Goal: Transaction & Acquisition: Purchase product/service

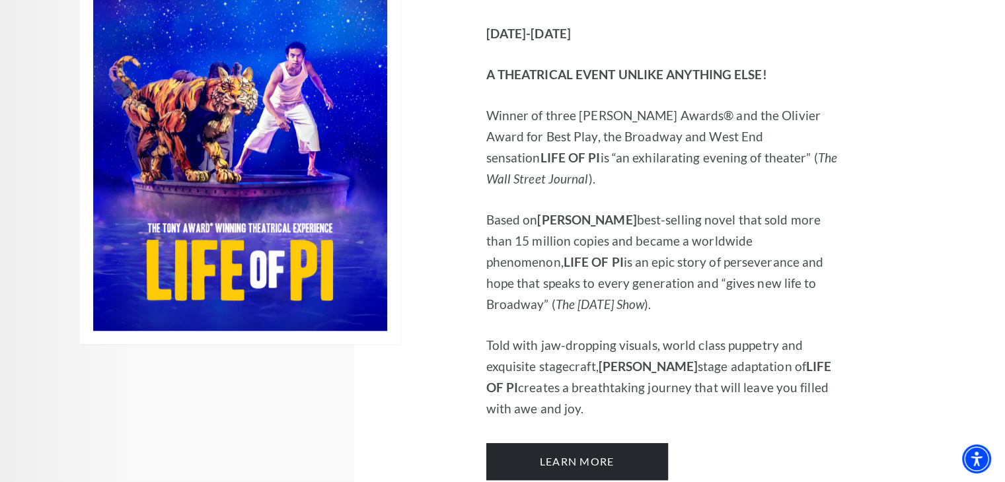
scroll to position [859, 0]
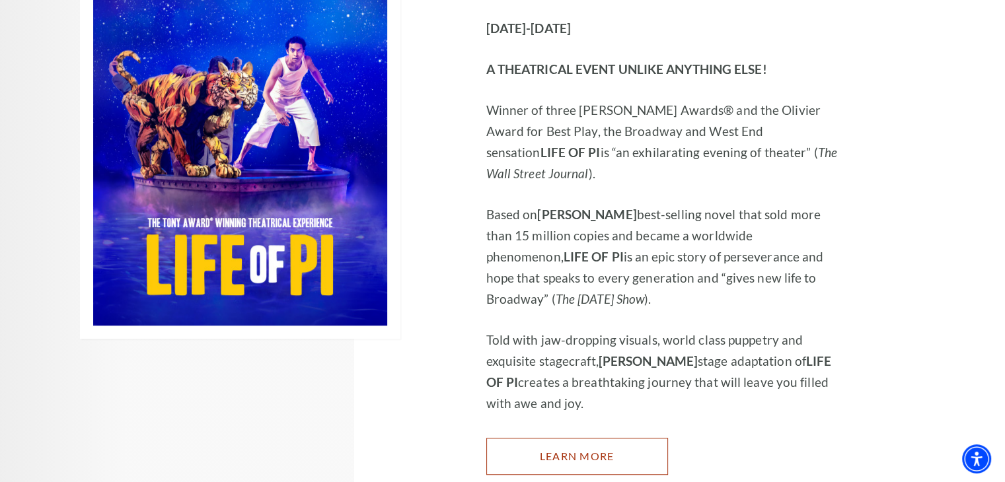
click at [562, 438] on link "Learn More" at bounding box center [577, 456] width 182 height 37
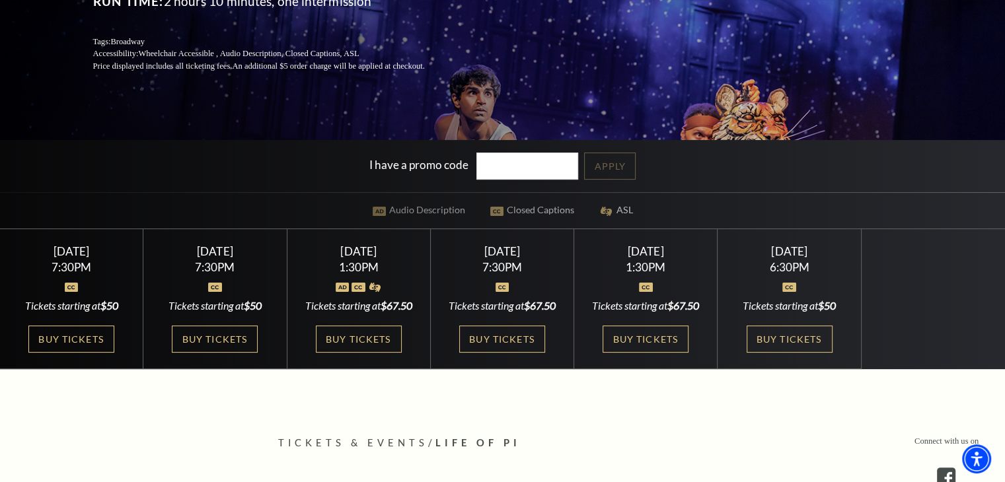
scroll to position [264, 0]
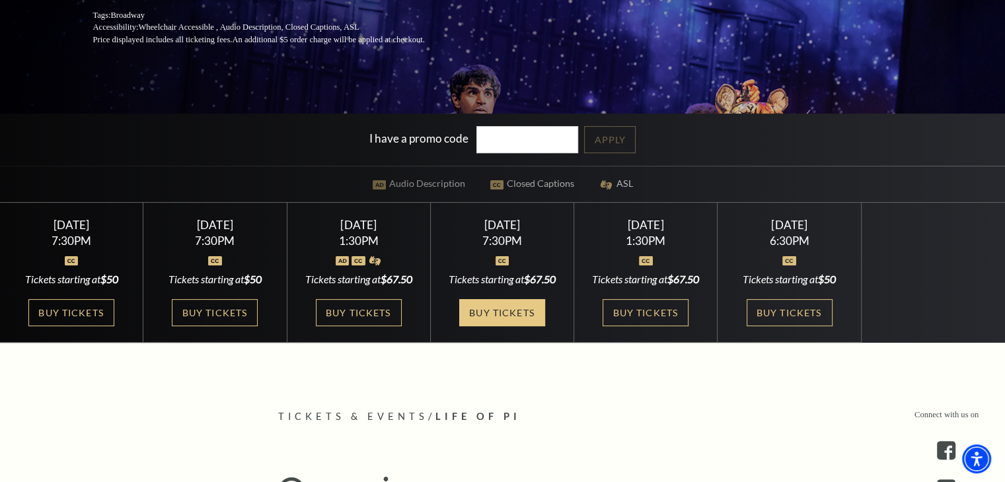
click at [502, 326] on link "Buy Tickets" at bounding box center [502, 312] width 86 height 27
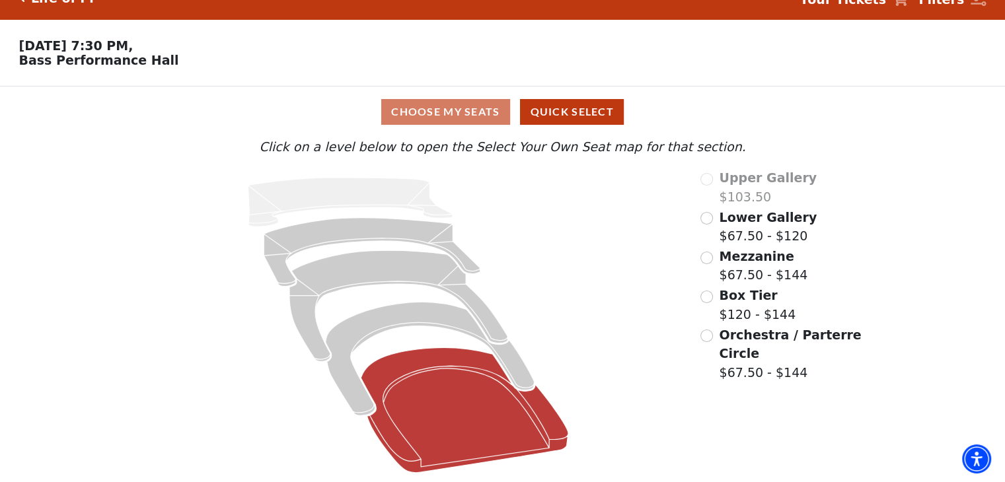
scroll to position [27, 0]
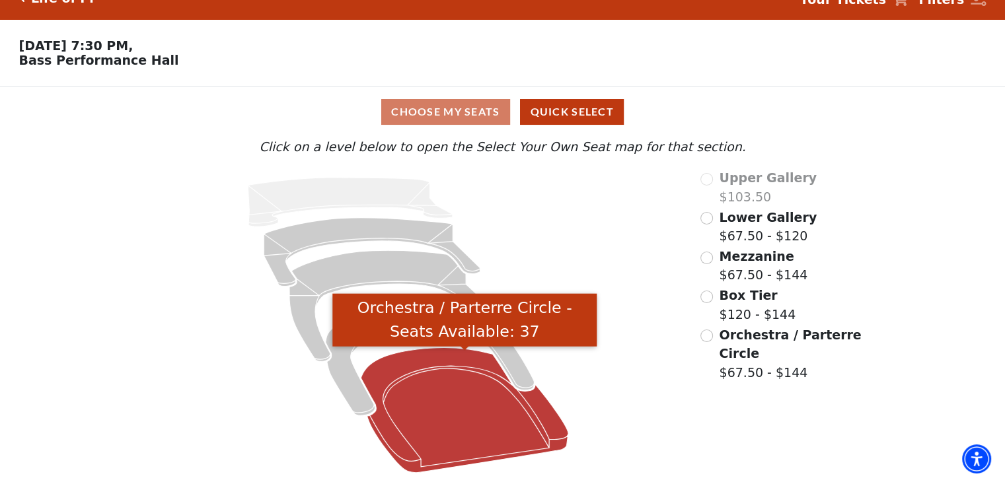
click at [488, 404] on icon "Orchestra / Parterre Circle - Seats Available: 37" at bounding box center [464, 410] width 207 height 125
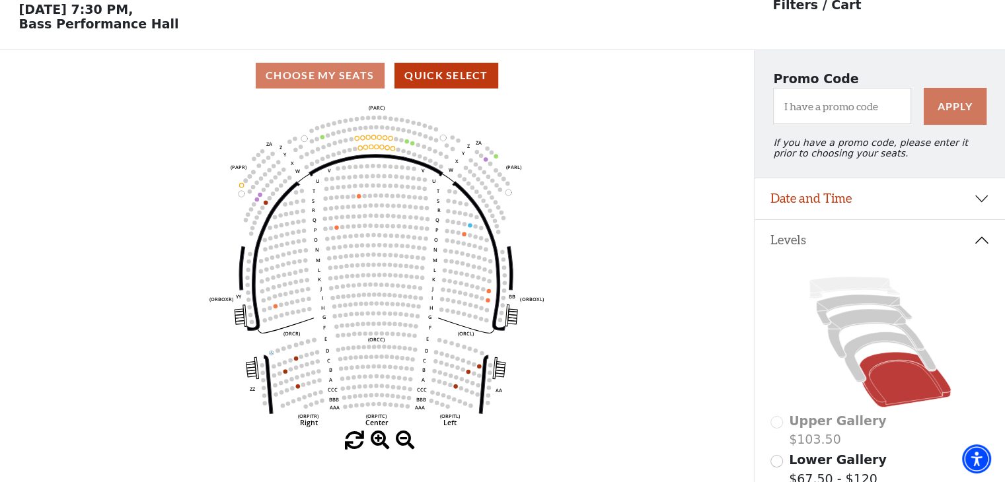
scroll to position [61, 0]
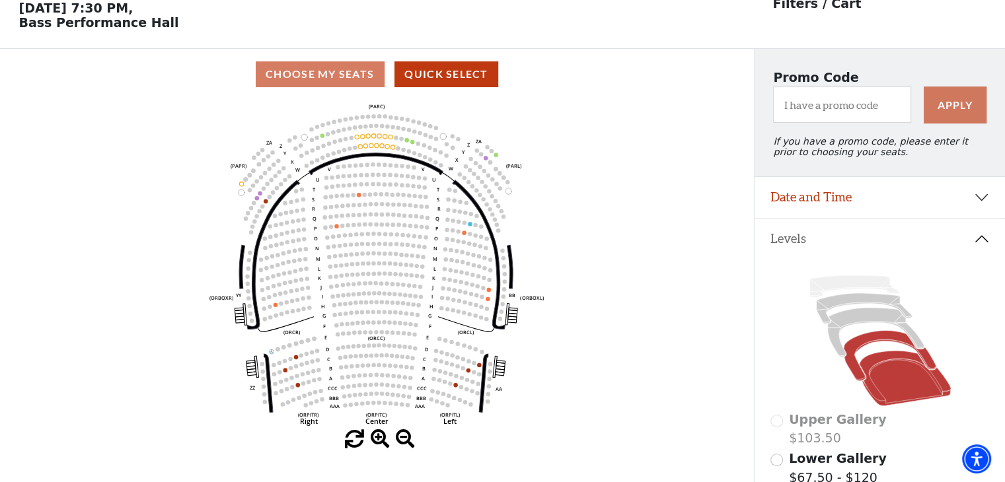
click at [867, 346] on icon at bounding box center [889, 356] width 92 height 50
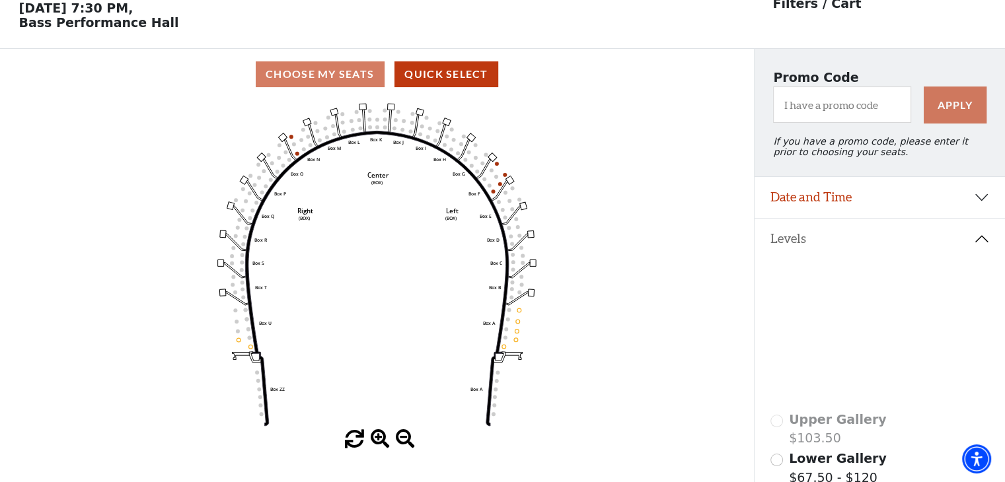
click at [856, 326] on icon at bounding box center [875, 332] width 96 height 49
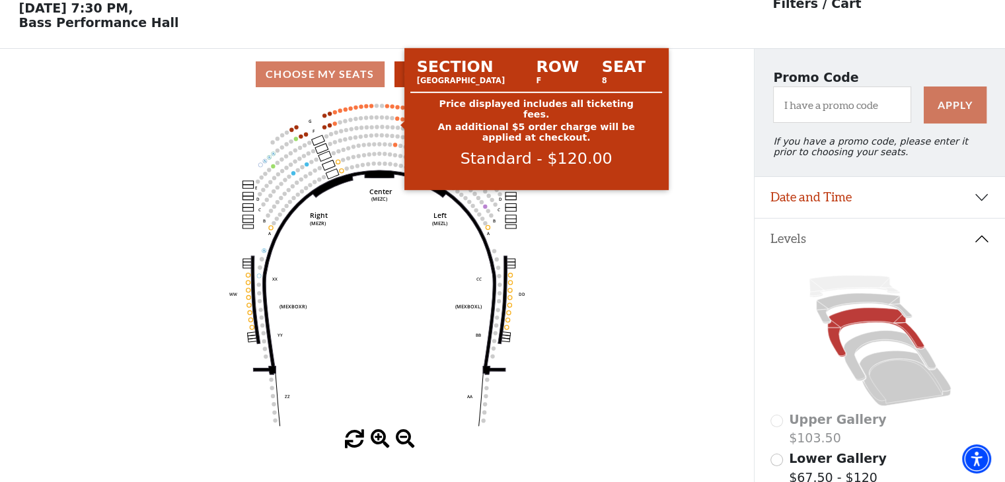
click at [395, 120] on circle at bounding box center [397, 118] width 4 height 4
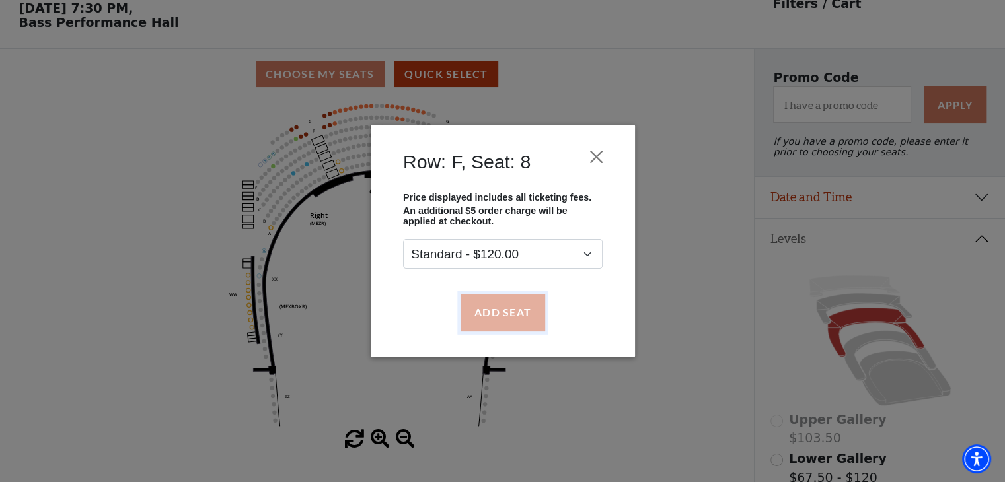
click at [493, 313] on button "Add Seat" at bounding box center [502, 312] width 85 height 37
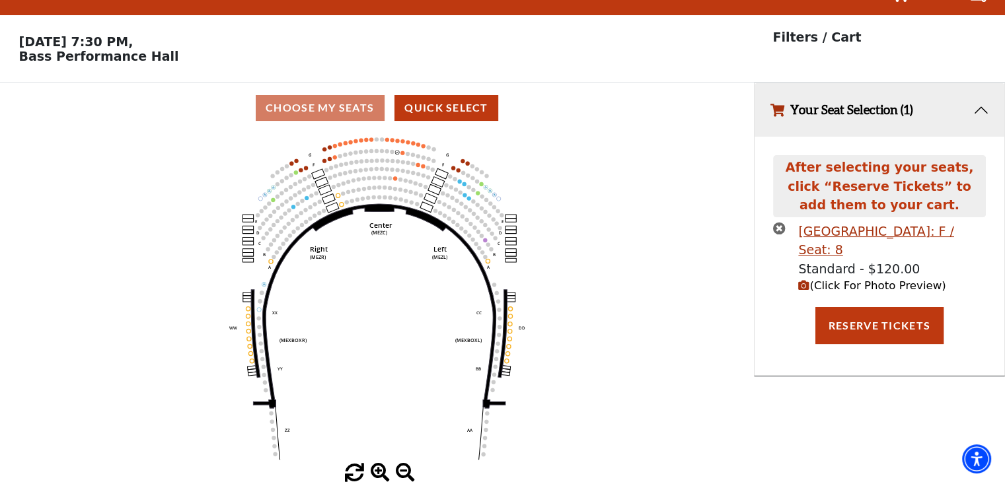
scroll to position [0, 0]
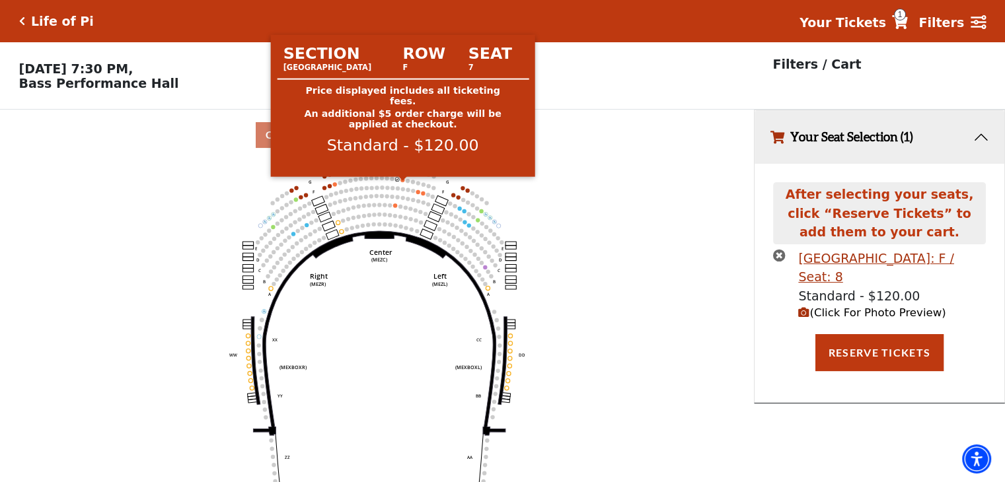
click at [402, 182] on circle at bounding box center [402, 180] width 4 height 4
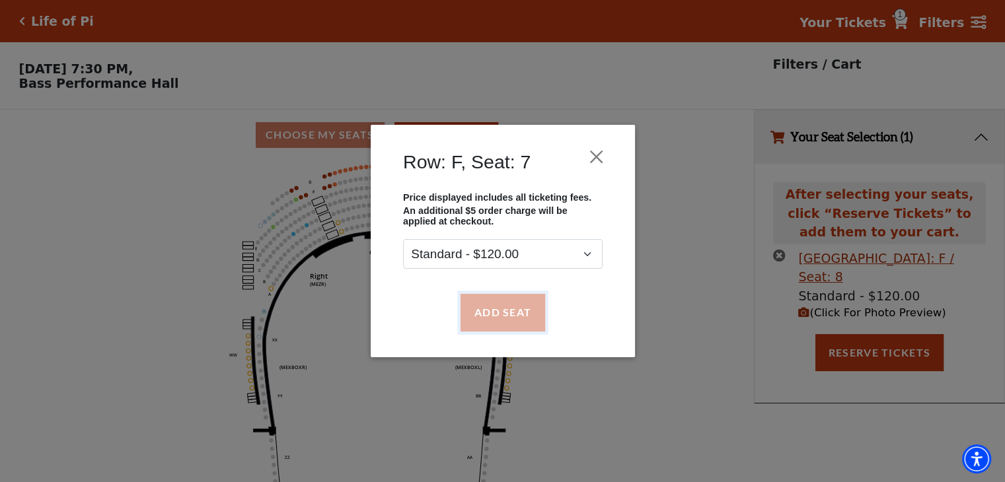
click at [490, 309] on button "Add Seat" at bounding box center [502, 312] width 85 height 37
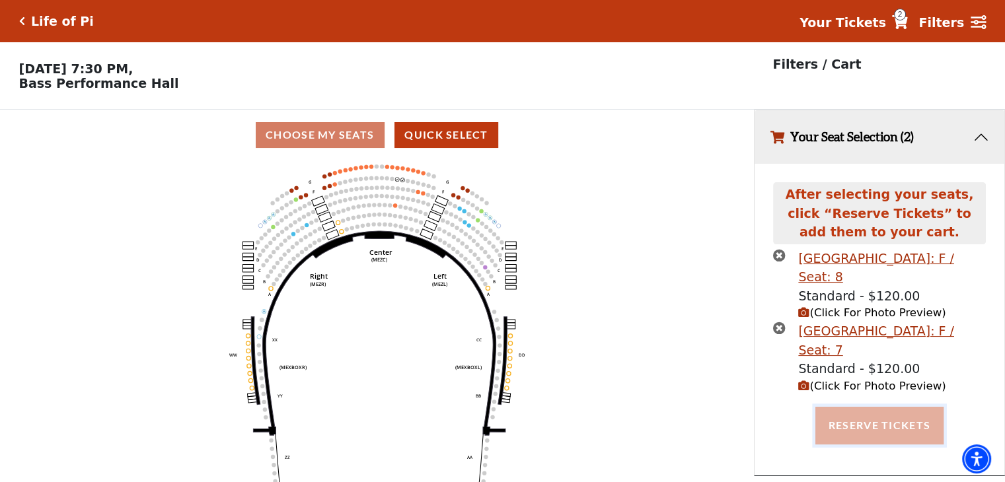
click at [842, 407] on button "Reserve Tickets" at bounding box center [879, 425] width 128 height 37
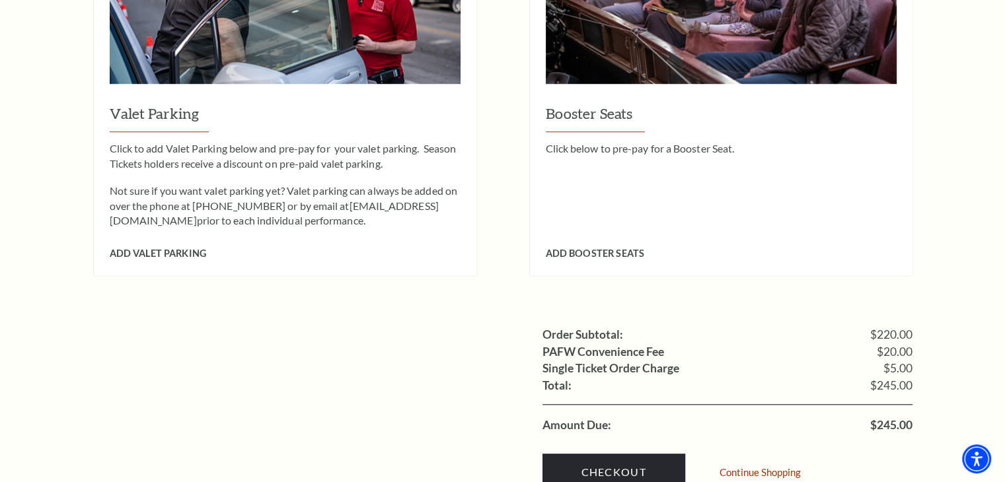
scroll to position [1123, 0]
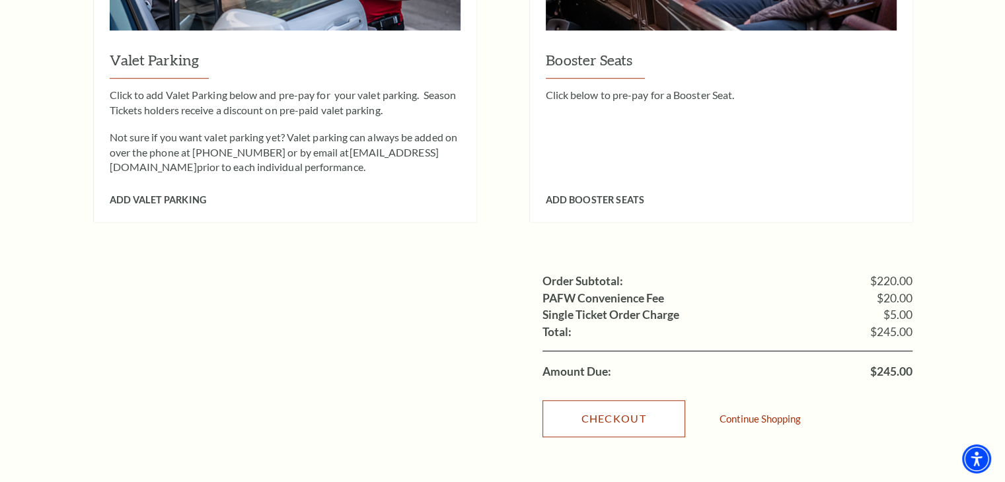
click at [646, 400] on link "Checkout" at bounding box center [613, 418] width 143 height 37
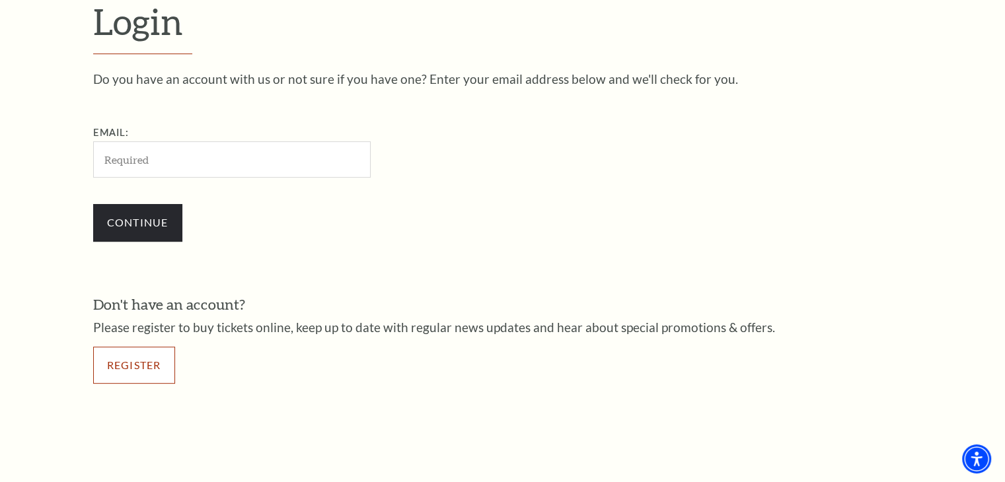
click at [135, 373] on link "Register" at bounding box center [134, 365] width 82 height 37
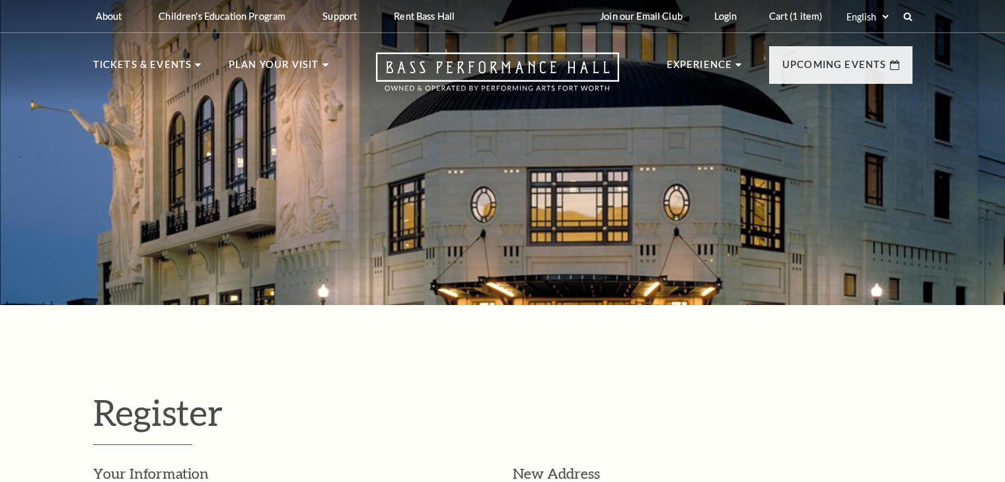
select select "1"
select select "TX"
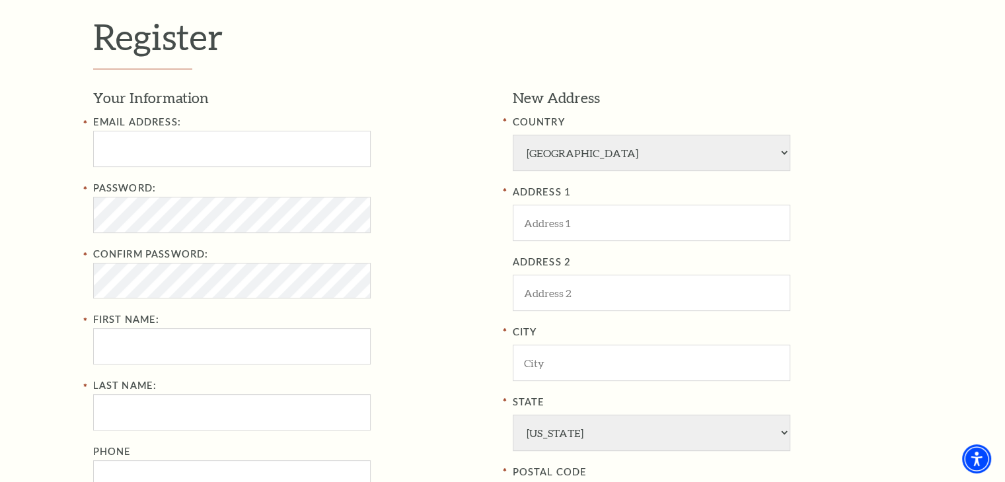
scroll to position [396, 0]
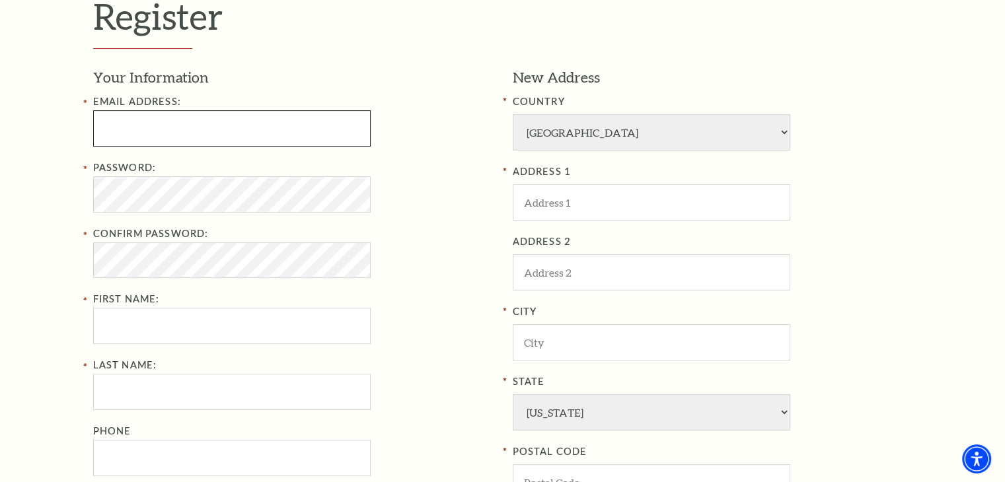
drag, startPoint x: 104, startPoint y: 116, endPoint x: 116, endPoint y: 118, distance: 11.4
click at [106, 116] on input "Email Address:" at bounding box center [232, 128] width 278 height 36
paste input "viictorl0pezz78@outlook.com"
type input "viictorl0pezz78@outlook.com"
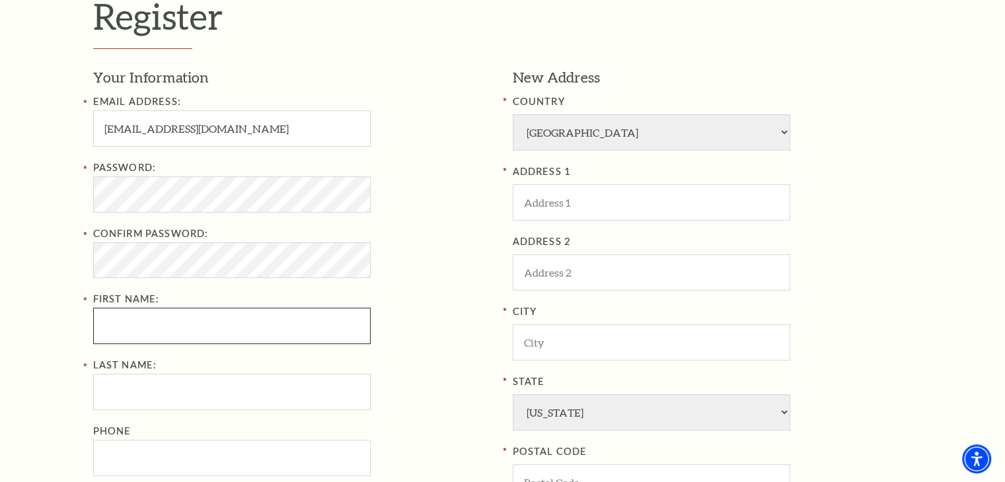
click at [153, 326] on input "First Name:" at bounding box center [232, 326] width 278 height 36
paste input "Malika"
type input "Malika"
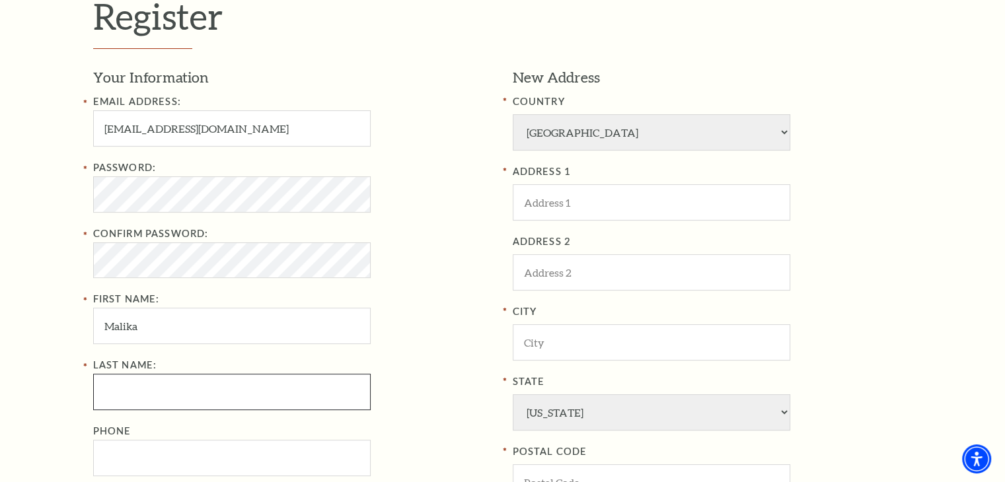
click at [116, 394] on input "Last Name:" at bounding box center [232, 392] width 278 height 36
paste input "Junaid"
type input "Junaid"
click at [145, 451] on input "Phone" at bounding box center [232, 458] width 278 height 36
paste input "14084319289"
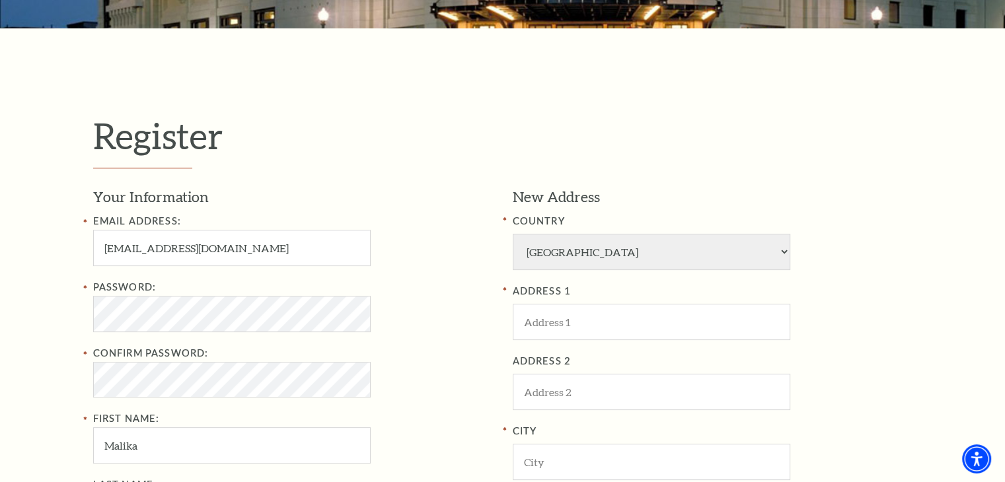
scroll to position [264, 0]
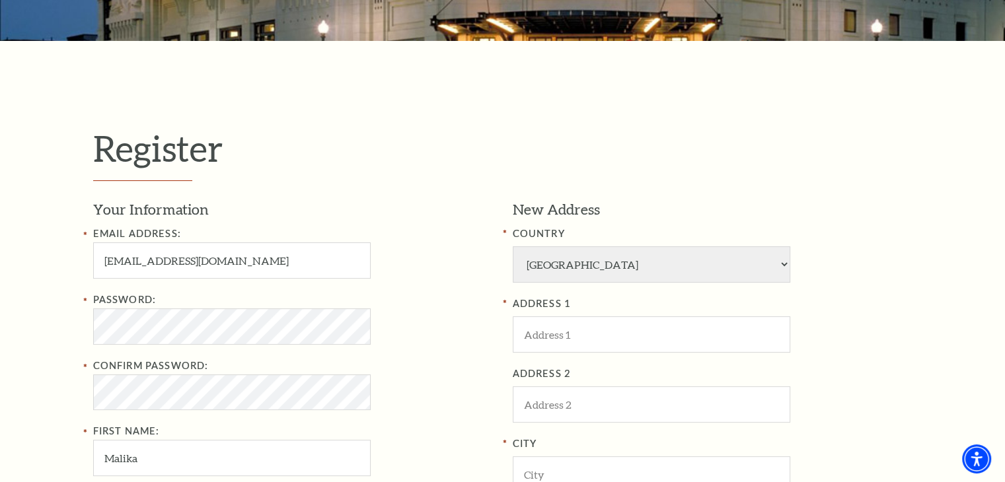
type input "140-843-19289"
drag, startPoint x: 0, startPoint y: 341, endPoint x: 597, endPoint y: 322, distance: 597.6
click at [11, 339] on div "Register Your Information Email Address: viictorl0pezz78@outlook.com Password: …" at bounding box center [502, 444] width 1005 height 807
click at [626, 328] on input "ADDRESS 1" at bounding box center [652, 334] width 278 height 36
paste input "[STREET_ADDRESS][PERSON_NAME]"
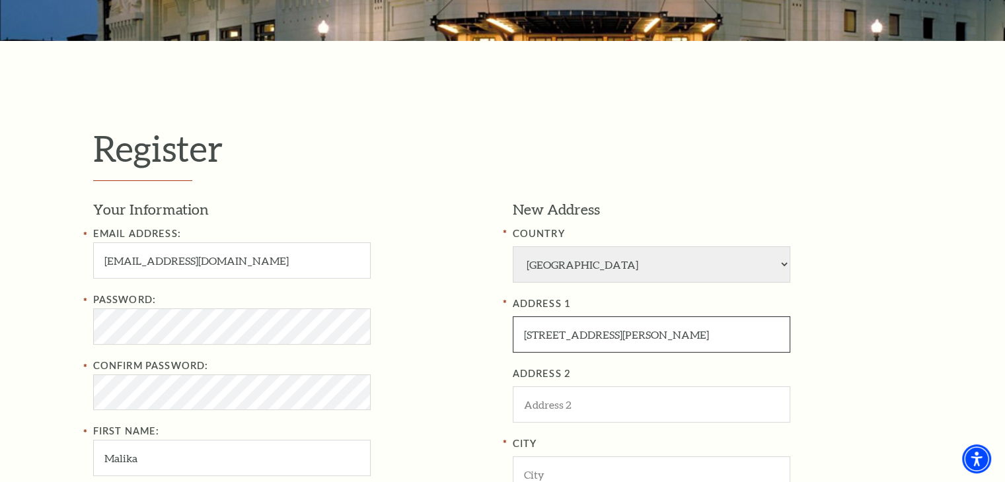
type input "[STREET_ADDRESS][PERSON_NAME]"
drag, startPoint x: 0, startPoint y: 302, endPoint x: 492, endPoint y: 369, distance: 496.8
click at [2, 303] on div "Register Your Information Email Address: viictorl0pezz78@outlook.com Password: …" at bounding box center [502, 444] width 1005 height 807
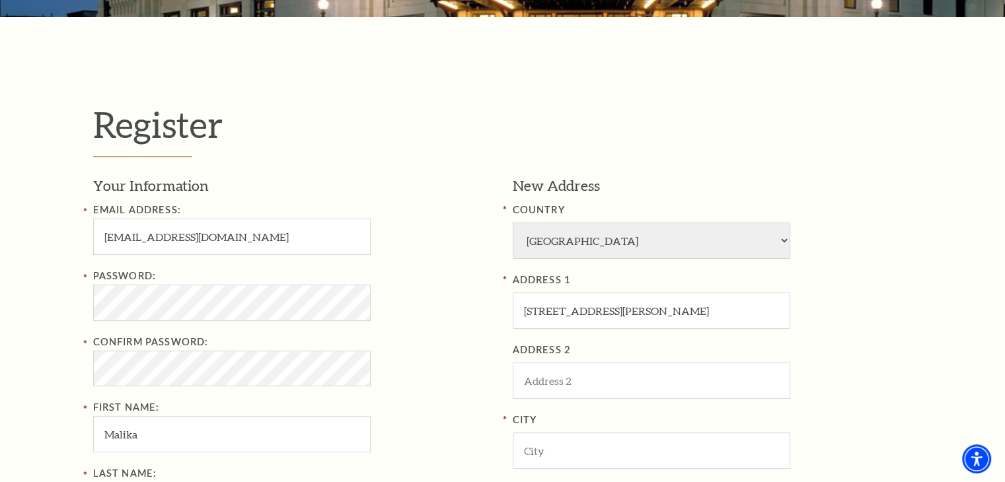
scroll to position [330, 0]
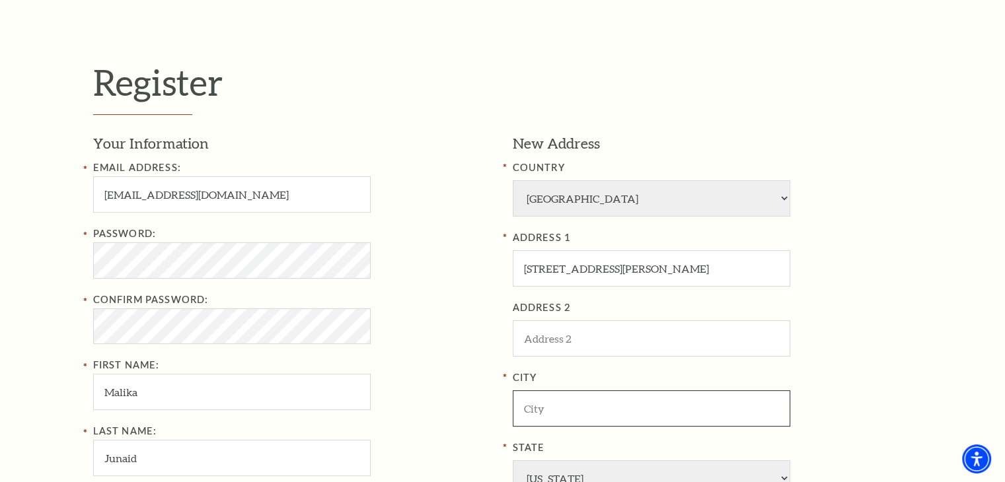
click at [552, 414] on input "City" at bounding box center [652, 408] width 278 height 36
paste input "[GEOGRAPHIC_DATA]"
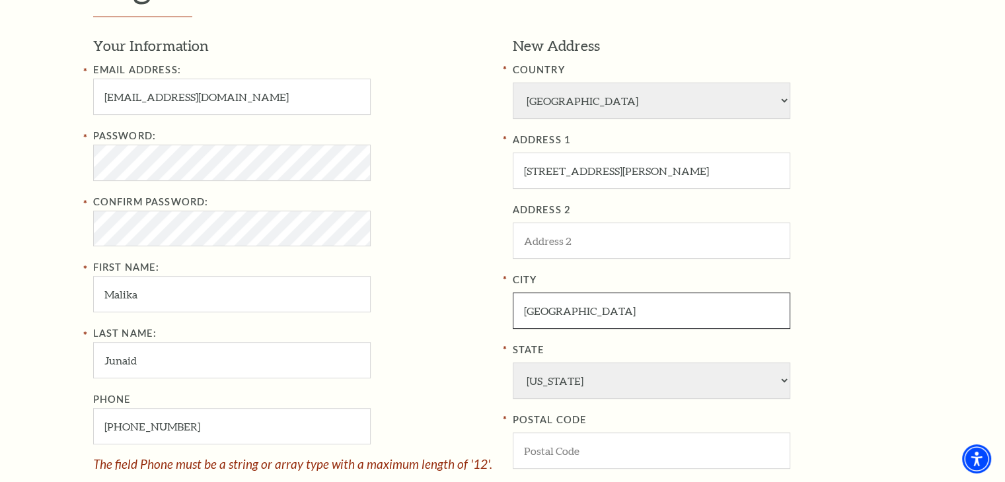
scroll to position [529, 0]
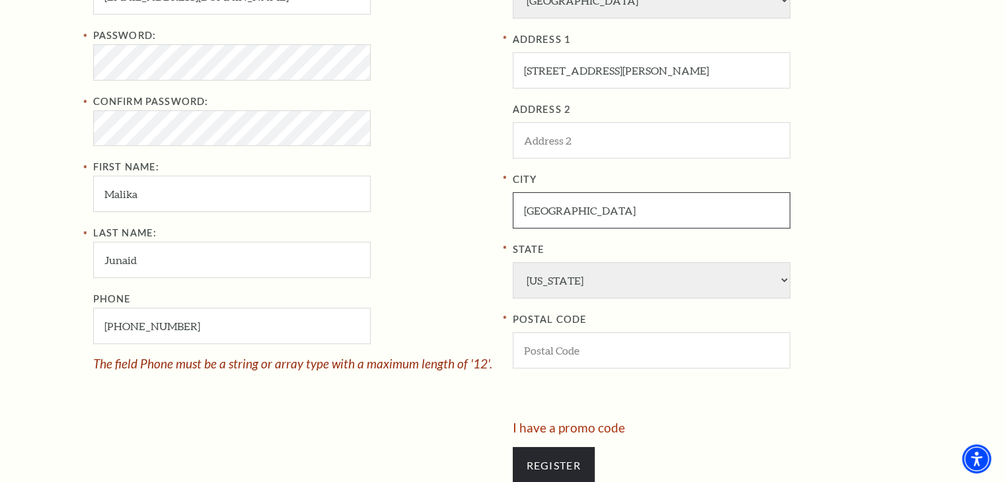
type input "[GEOGRAPHIC_DATA]"
click at [22, 426] on div "Register Your Information Email Address: viictorl0pezz78@outlook.com Password: …" at bounding box center [502, 180] width 1005 height 807
click at [552, 342] on input "POSTAL CODE" at bounding box center [652, 350] width 278 height 36
paste input "94022"
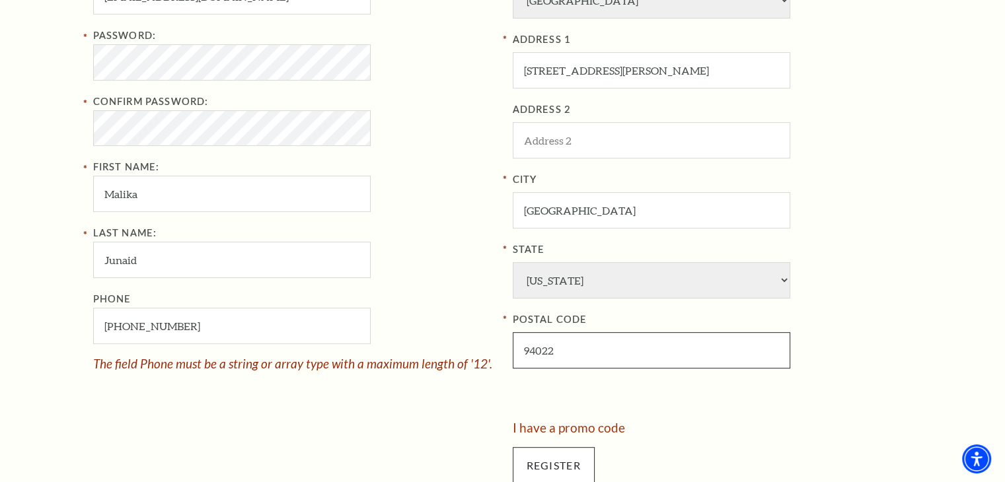
type input "94022"
click at [573, 447] on input "Register" at bounding box center [554, 465] width 82 height 37
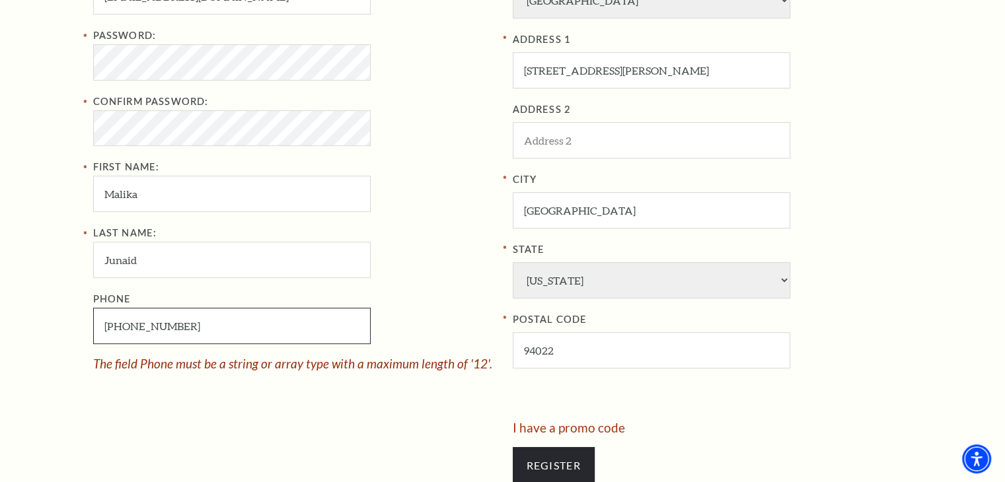
click at [108, 326] on input "140-843-19289" at bounding box center [232, 326] width 278 height 36
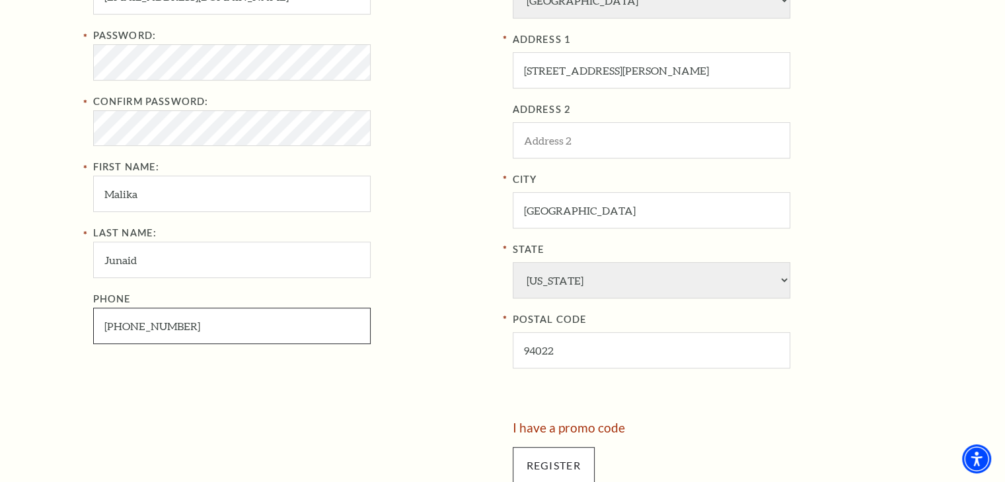
type input "408-431-9289"
click at [520, 463] on input "Register" at bounding box center [554, 465] width 82 height 37
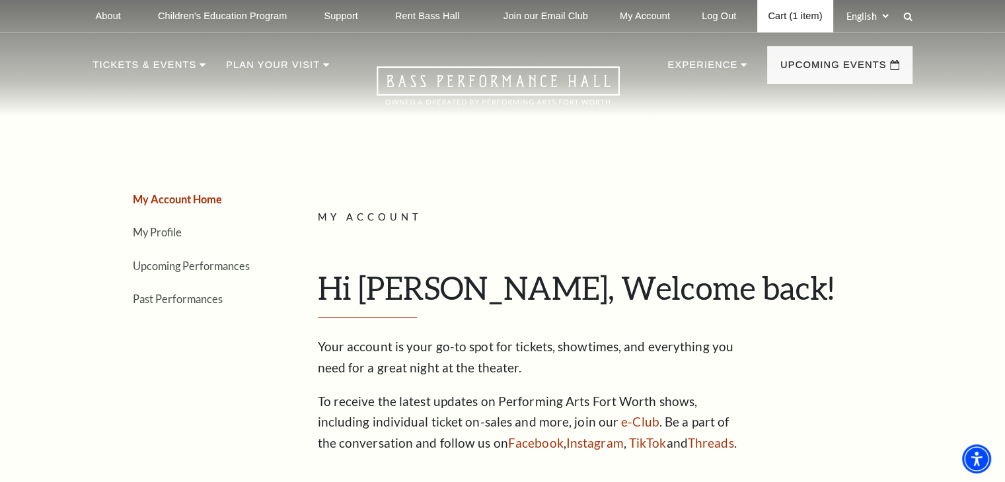
click at [803, 17] on link "Cart (1 item)" at bounding box center [794, 16] width 75 height 32
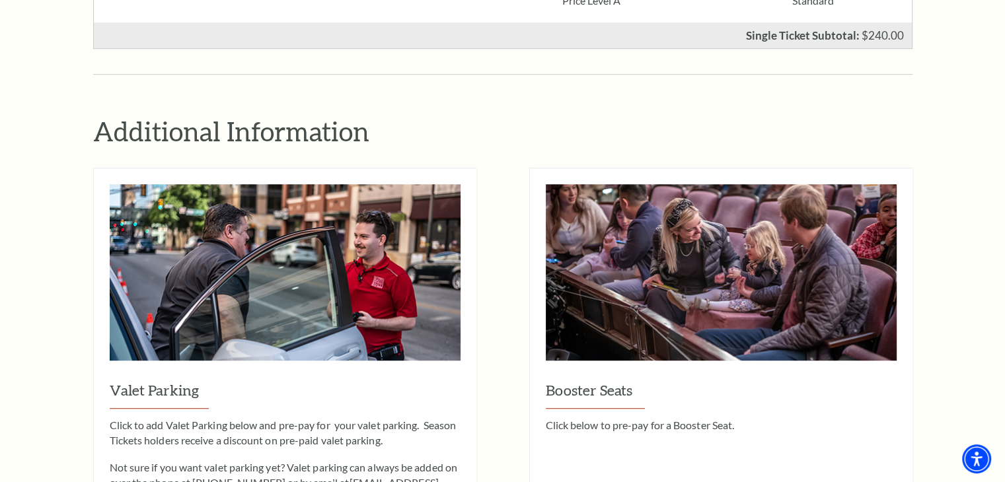
scroll to position [1255, 0]
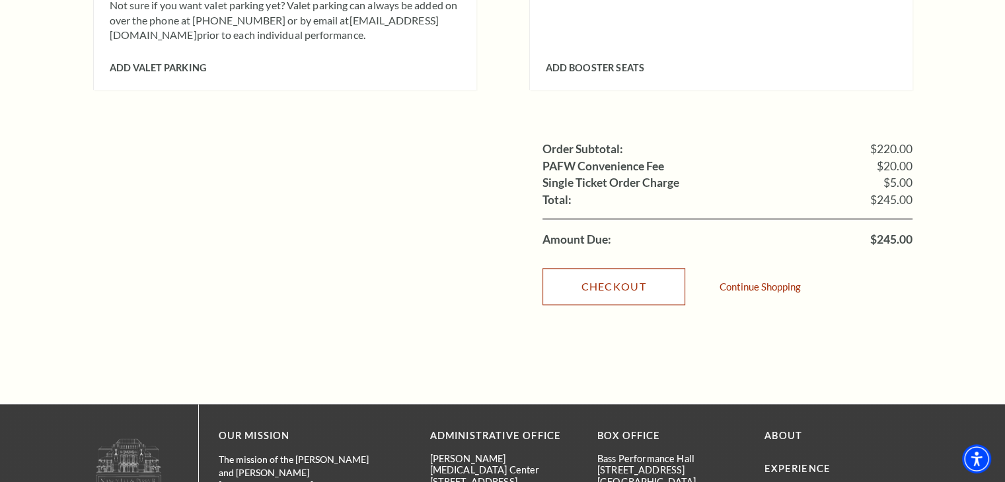
drag, startPoint x: 597, startPoint y: 258, endPoint x: 603, endPoint y: 283, distance: 25.8
click at [597, 268] on link "Checkout" at bounding box center [613, 286] width 143 height 37
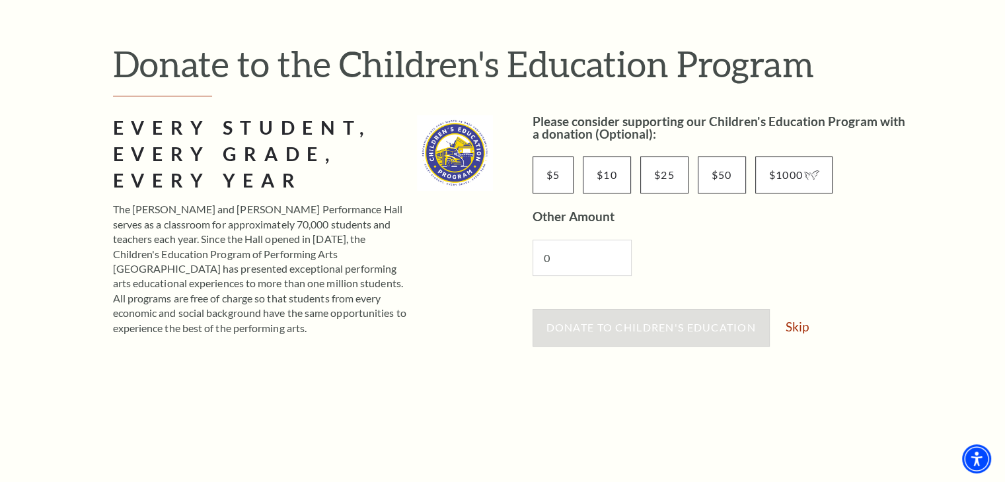
scroll to position [132, 0]
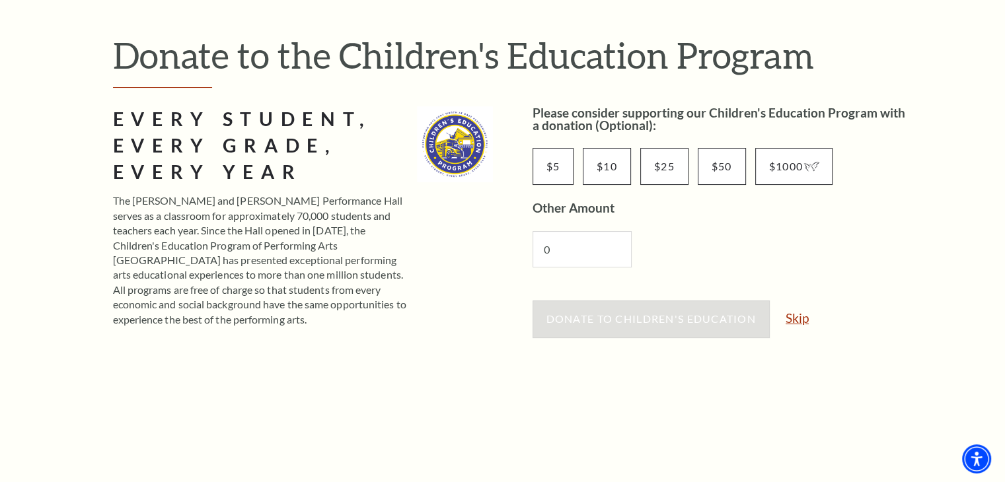
click at [795, 315] on link "Skip" at bounding box center [797, 318] width 23 height 13
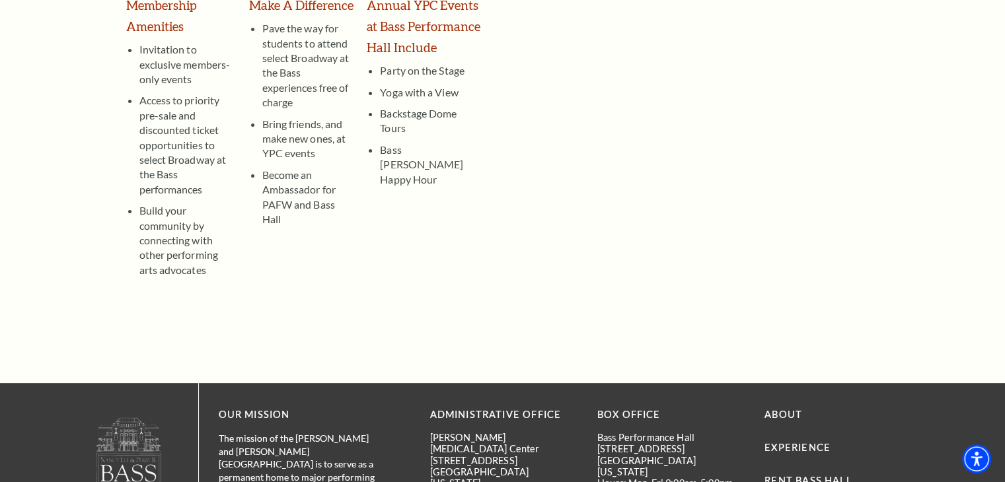
scroll to position [132, 0]
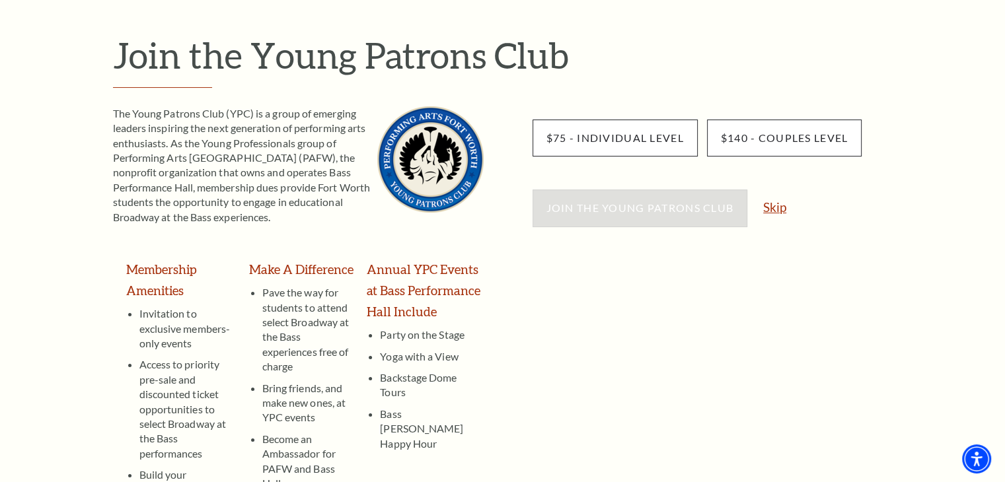
click at [775, 203] on link "Skip" at bounding box center [774, 207] width 23 height 13
click at [774, 204] on link "Skip" at bounding box center [774, 207] width 23 height 13
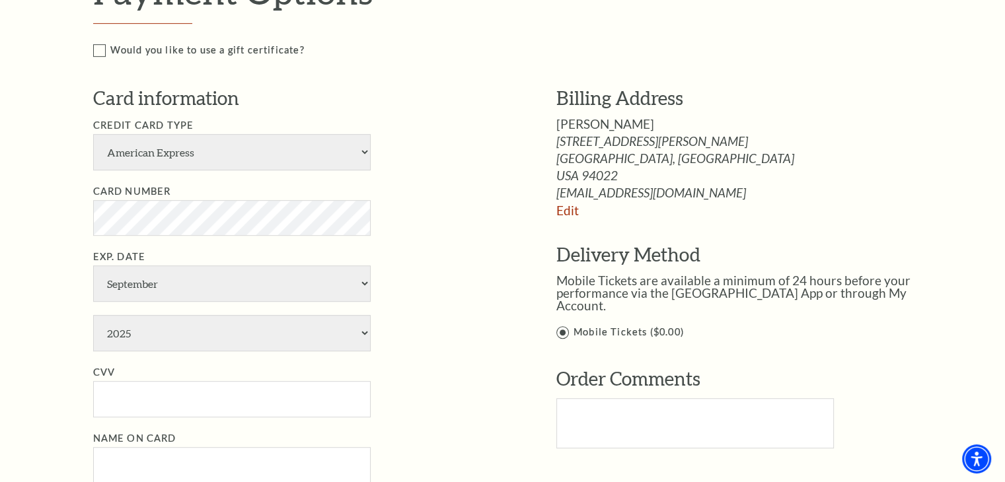
scroll to position [661, 0]
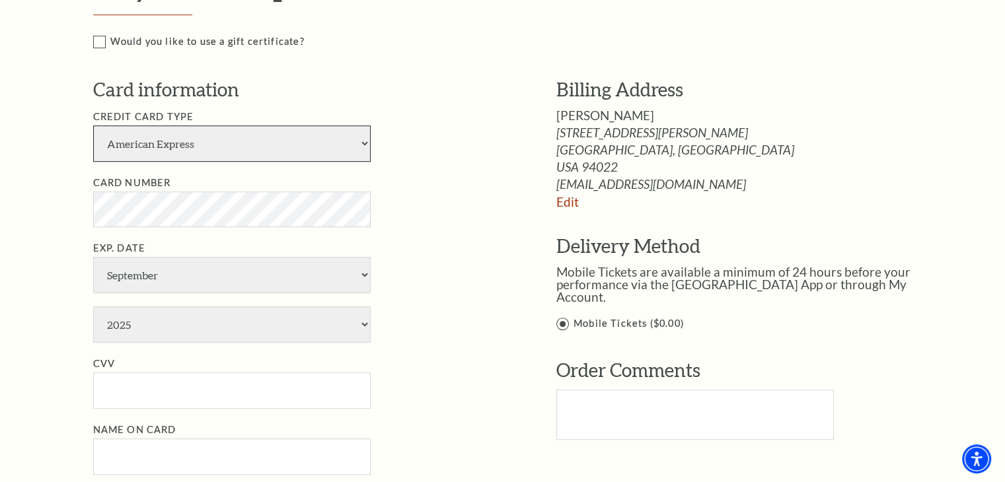
drag, startPoint x: 204, startPoint y: 150, endPoint x: 202, endPoint y: 159, distance: 9.3
click at [204, 150] on select "American Express Visa Master Card Discover" at bounding box center [232, 144] width 278 height 36
select select "25"
click at [93, 126] on select "American Express Visa Master Card Discover" at bounding box center [232, 144] width 278 height 36
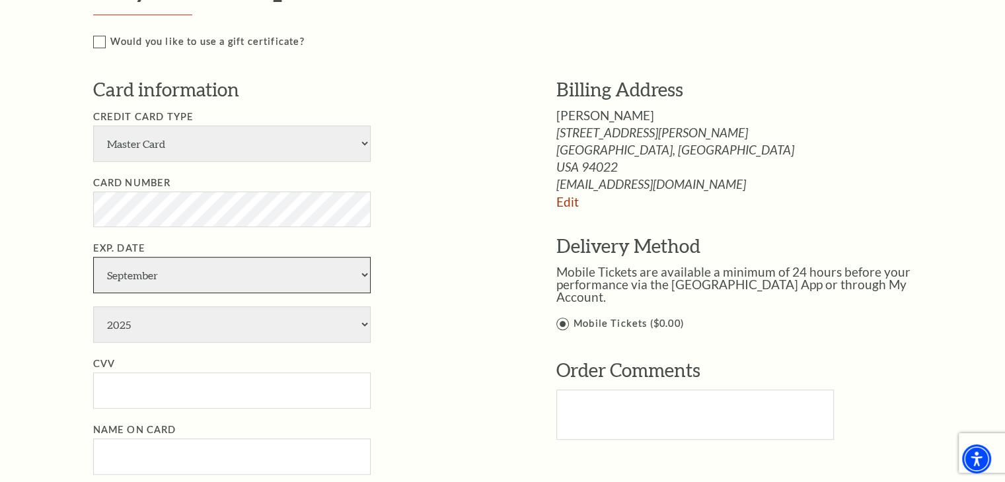
drag, startPoint x: 145, startPoint y: 272, endPoint x: 156, endPoint y: 276, distance: 11.9
click at [145, 272] on select "January February March April May June July August September October November De…" at bounding box center [232, 275] width 278 height 36
select select "3"
click at [93, 257] on select "January February March April May June July August September October November De…" at bounding box center [232, 275] width 278 height 36
click at [168, 330] on select "2025 2026 2027 2028 2029 2030 2031 2032 2033 2034" at bounding box center [232, 325] width 278 height 36
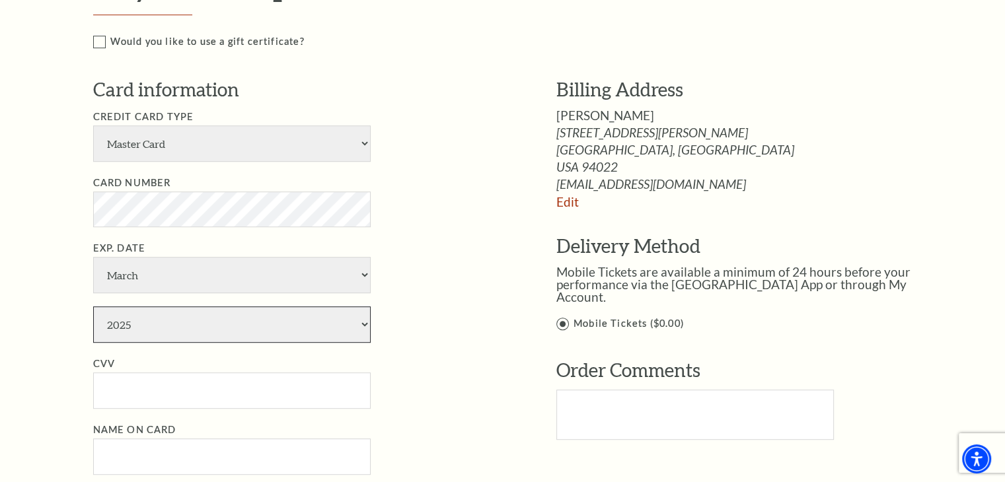
select select "2030"
click at [93, 307] on select "2025 2026 2027 2028 2029 2030 2031 2032 2033 2034" at bounding box center [232, 325] width 278 height 36
click at [120, 398] on input "CVV" at bounding box center [232, 391] width 278 height 36
type input "710"
click at [143, 447] on input "Name on Card" at bounding box center [232, 457] width 278 height 36
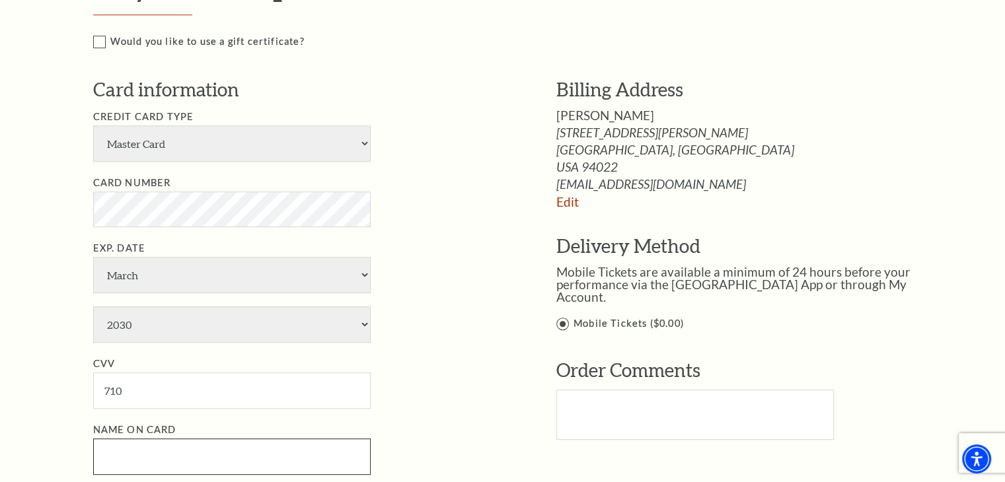
paste input "[PERSON_NAME]"
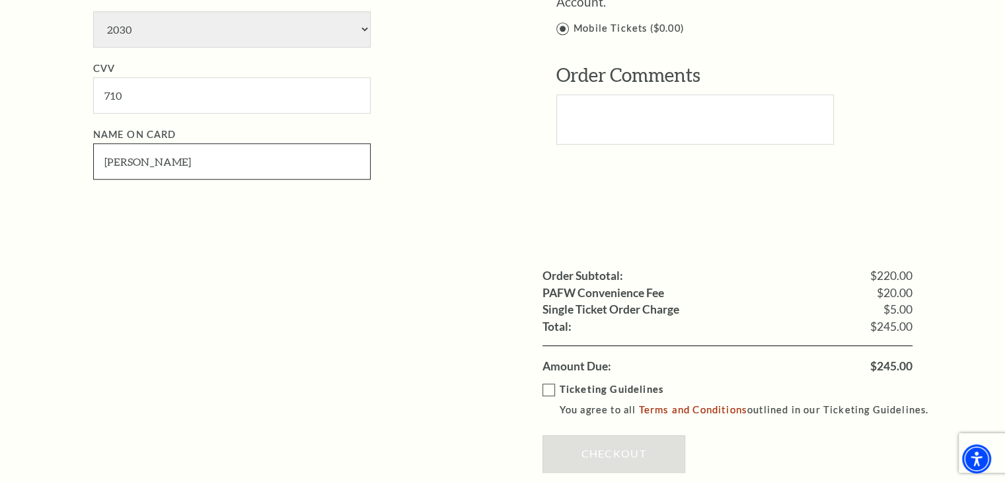
scroll to position [991, 0]
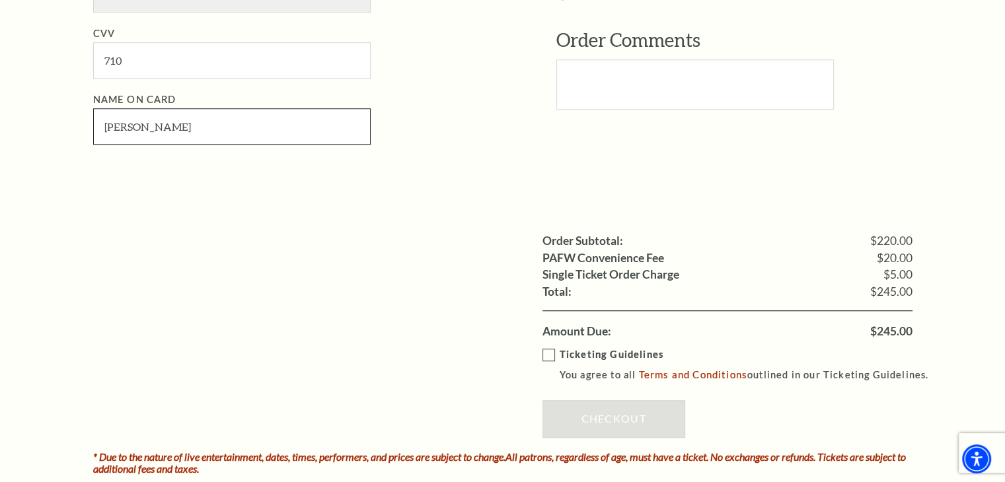
type input "[PERSON_NAME]"
click at [552, 352] on label "Ticketing Guidelines You agree to all Terms and Conditions outlined in our Tick…" at bounding box center [741, 365] width 398 height 36
click at [0, 0] on input "Ticketing Guidelines You agree to all Terms and Conditions outlined in our Tick…" at bounding box center [0, 0] width 0 height 0
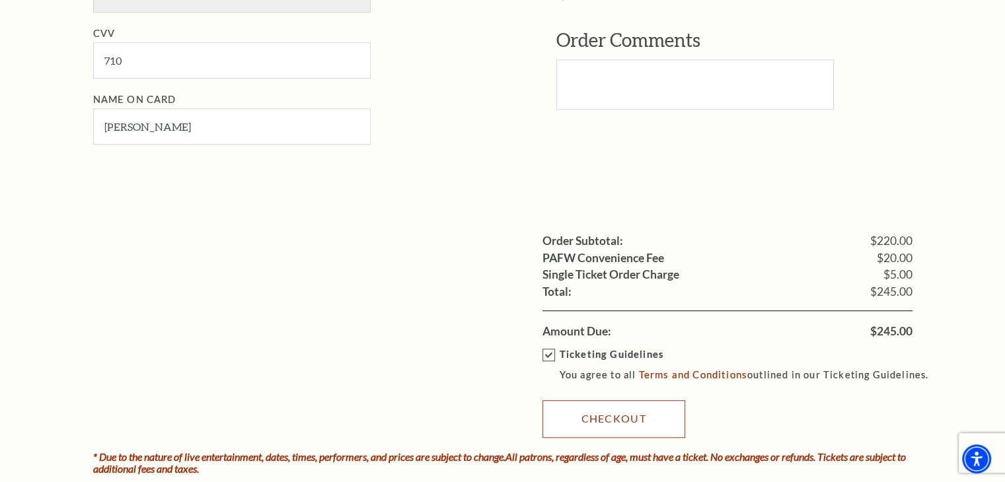
click at [585, 418] on link "Checkout" at bounding box center [613, 418] width 143 height 37
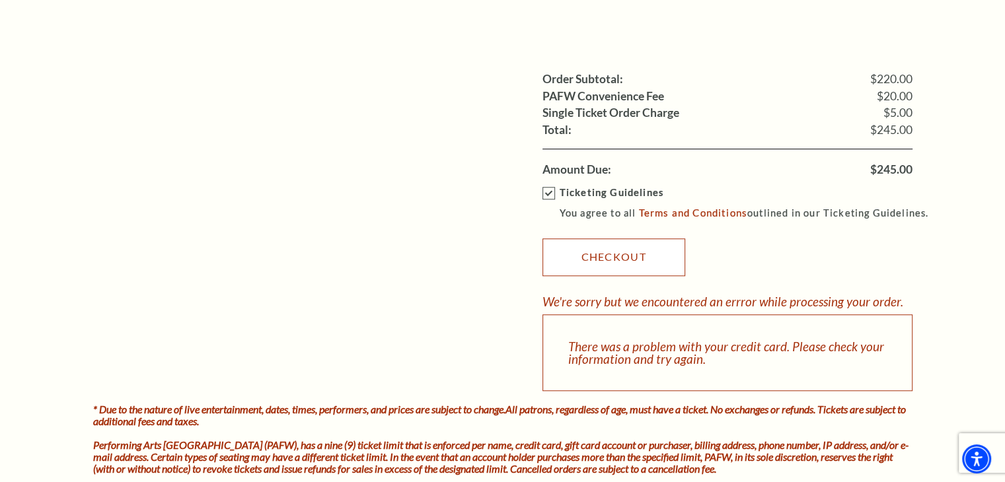
scroll to position [1123, 0]
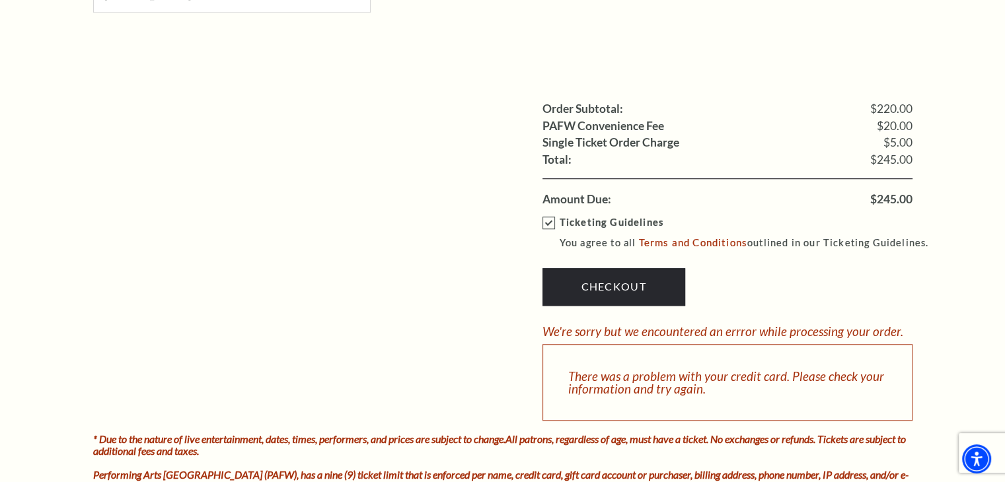
drag, startPoint x: 0, startPoint y: 157, endPoint x: 133, endPoint y: 69, distance: 159.8
